Goal: Find specific page/section: Locate a particular part of the current website

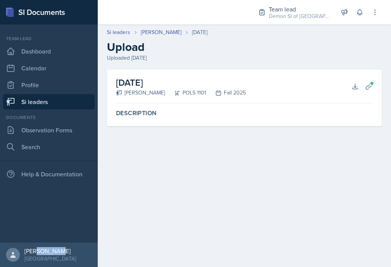
click at [84, 210] on nav "Team lead Dashboard Calendar Profile Si leaders Documents Observation Forms Sea…" at bounding box center [49, 133] width 98 height 218
click at [70, 102] on link "Si leaders" at bounding box center [49, 101] width 92 height 15
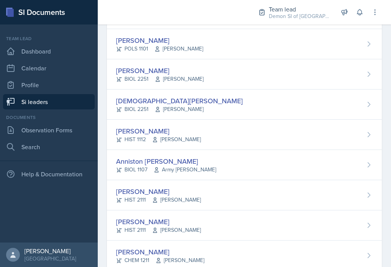
scroll to position [62, 0]
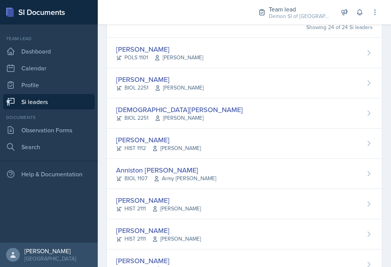
click at [156, 117] on icon at bounding box center [158, 118] width 6 height 6
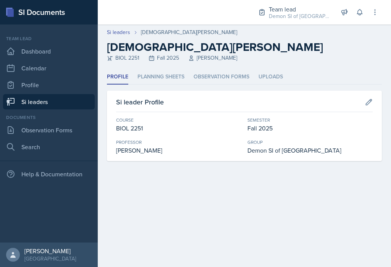
click at [176, 79] on li "Planning Sheets" at bounding box center [161, 77] width 47 height 15
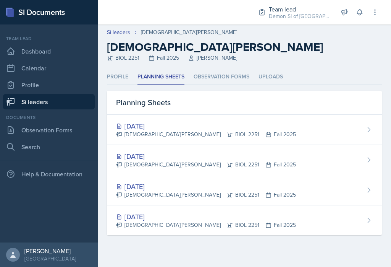
scroll to position [4, 0]
click at [170, 151] on div "[DATE]" at bounding box center [206, 156] width 180 height 10
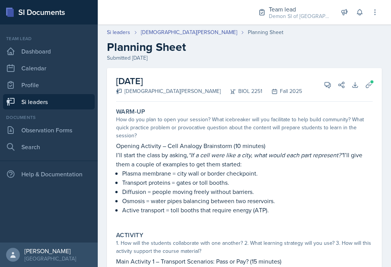
click at [156, 42] on h2 "Planning Sheet" at bounding box center [244, 47] width 275 height 14
click at [144, 35] on link "[DEMOGRAPHIC_DATA][PERSON_NAME]" at bounding box center [189, 32] width 96 height 8
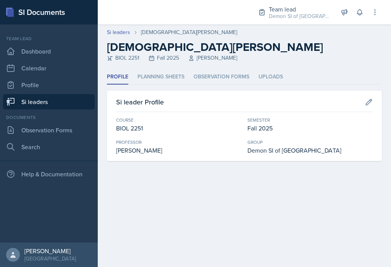
click at [146, 83] on li "Planning Sheets" at bounding box center [161, 77] width 47 height 15
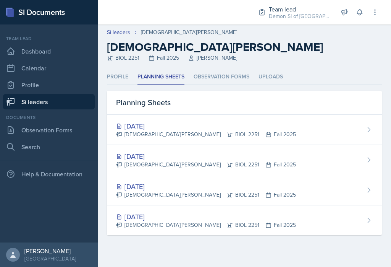
click at [137, 127] on div "[DATE]" at bounding box center [206, 126] width 180 height 10
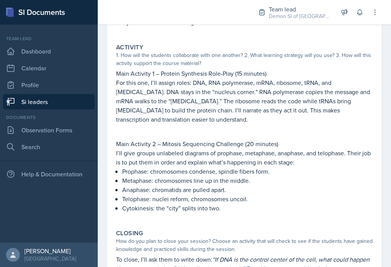
scroll to position [230, 0]
